Goal: Task Accomplishment & Management: Manage account settings

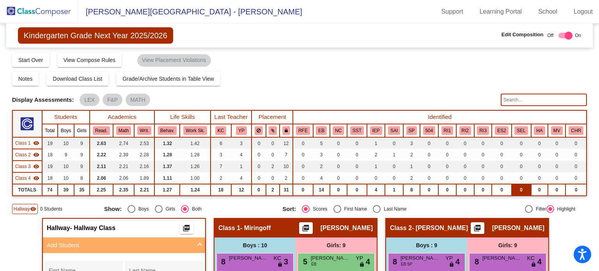
scroll to position [94, 0]
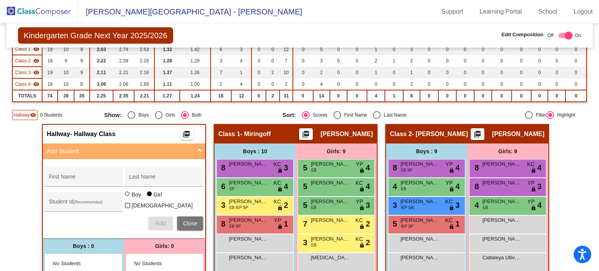
click at [22, 9] on img at bounding box center [39, 11] width 78 height 23
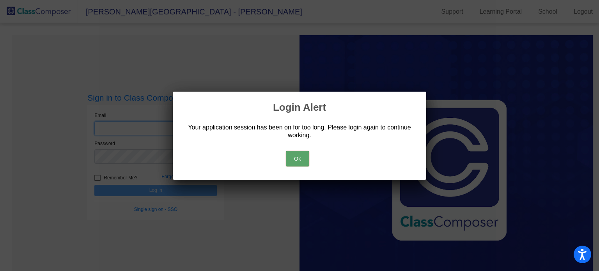
type input "[PERSON_NAME][EMAIL_ADDRESS][PERSON_NAME][DOMAIN_NAME]"
click at [295, 159] on button "Ok" at bounding box center [297, 159] width 23 height 16
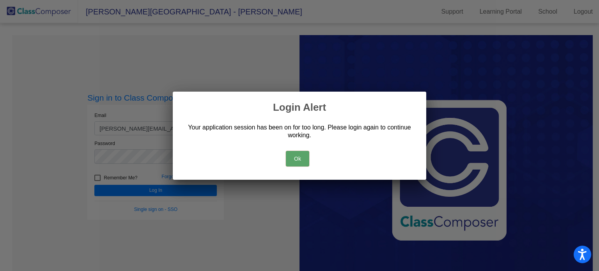
click at [297, 156] on button "Ok" at bounding box center [297, 159] width 23 height 16
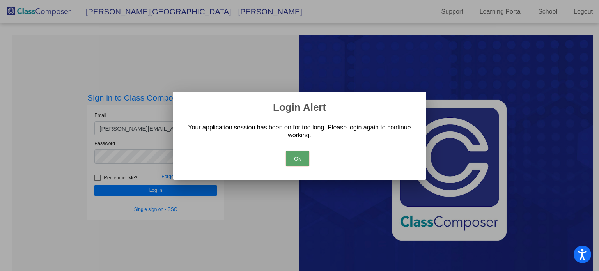
click at [295, 159] on button "Ok" at bounding box center [297, 159] width 23 height 16
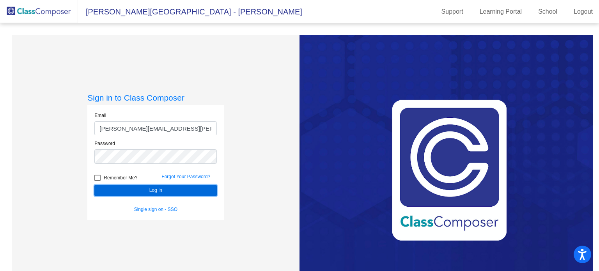
click at [201, 193] on button "Log In" at bounding box center [155, 190] width 123 height 11
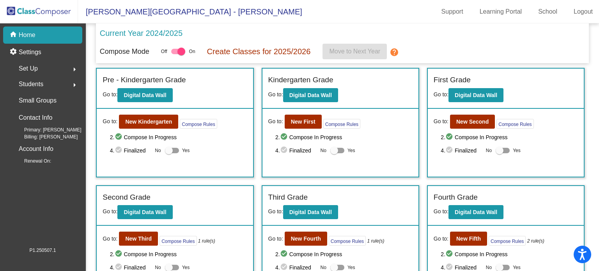
click at [32, 11] on img at bounding box center [39, 11] width 78 height 23
click at [38, 9] on img at bounding box center [39, 11] width 78 height 23
click at [306, 233] on button "New Fourth" at bounding box center [306, 239] width 43 height 14
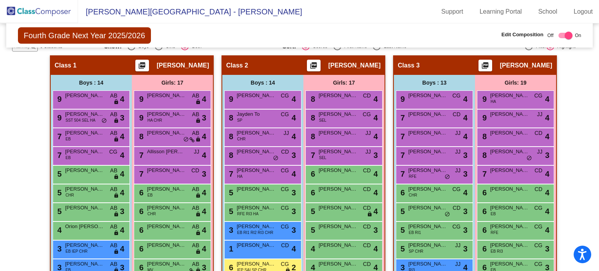
scroll to position [172, 0]
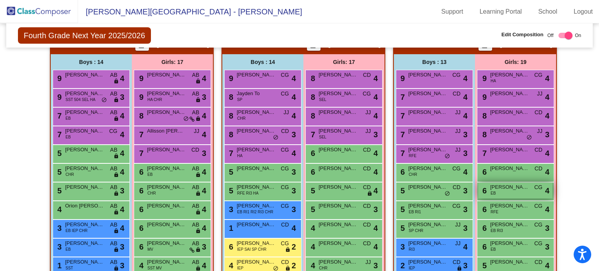
click at [515, 191] on div "6 [PERSON_NAME] EB CG lock do_not_disturb_alt 4" at bounding box center [515, 191] width 75 height 16
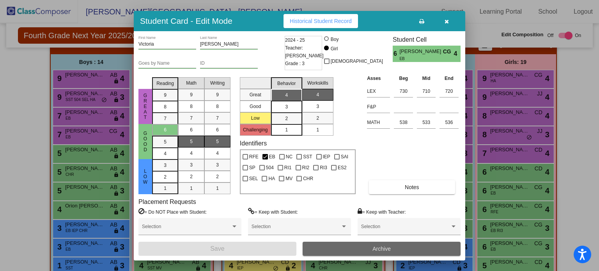
click at [435, 247] on button "Archive" at bounding box center [382, 249] width 158 height 14
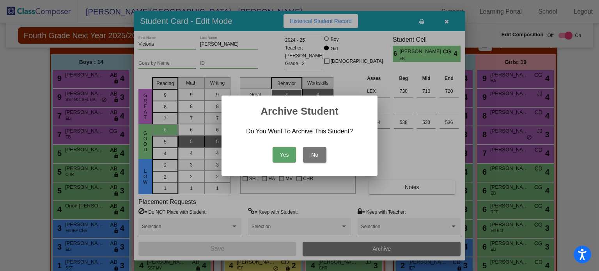
click at [286, 154] on button "Yes" at bounding box center [284, 155] width 23 height 16
